Goal: Task Accomplishment & Management: Complete application form

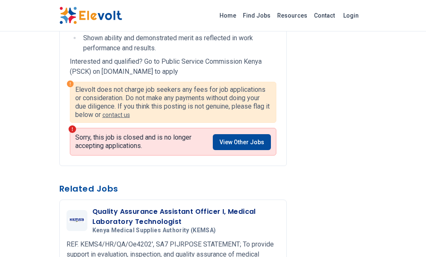
scroll to position [352, 0]
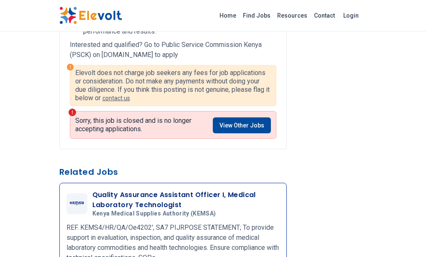
click at [139, 190] on h3 "Quality Assurance Assistant Officer I, Medical Laboratory Technologist" at bounding box center [186, 200] width 188 height 20
